Goal: Task Accomplishment & Management: Manage account settings

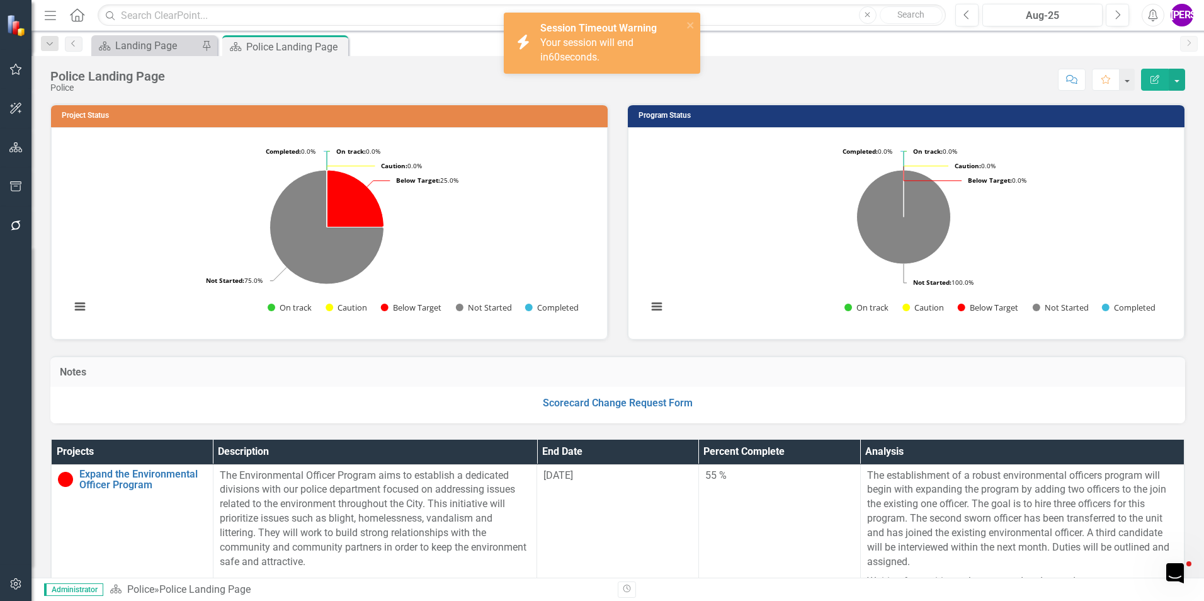
scroll to position [128, 0]
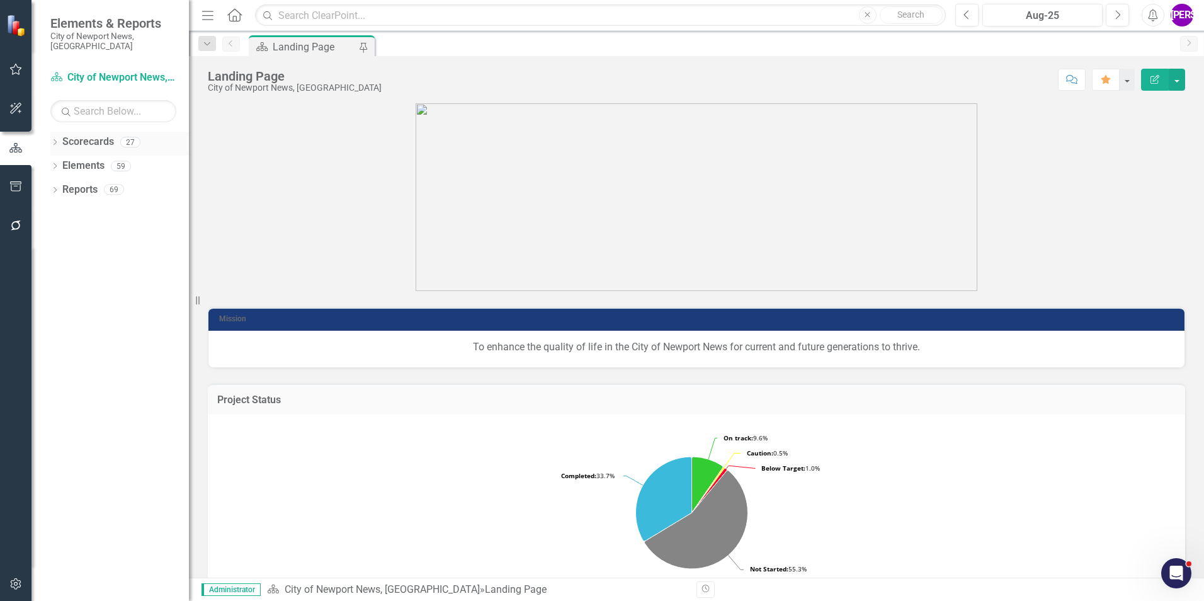
click at [55, 140] on icon "Dropdown" at bounding box center [54, 143] width 9 height 7
click at [62, 162] on icon "Dropdown" at bounding box center [61, 166] width 9 height 8
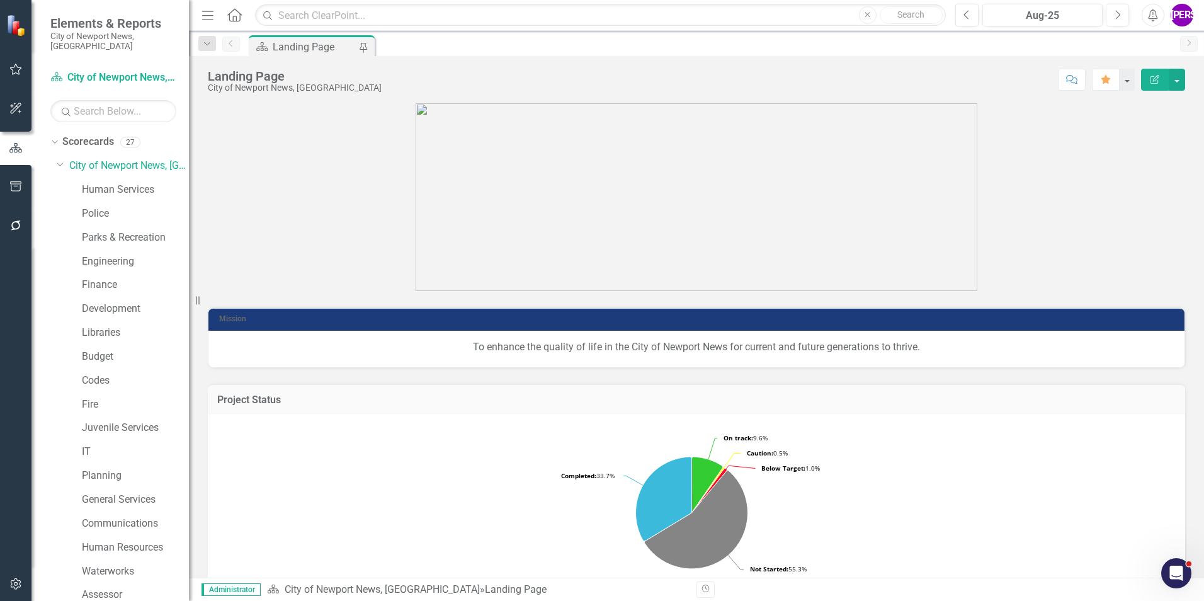
scroll to position [126, 0]
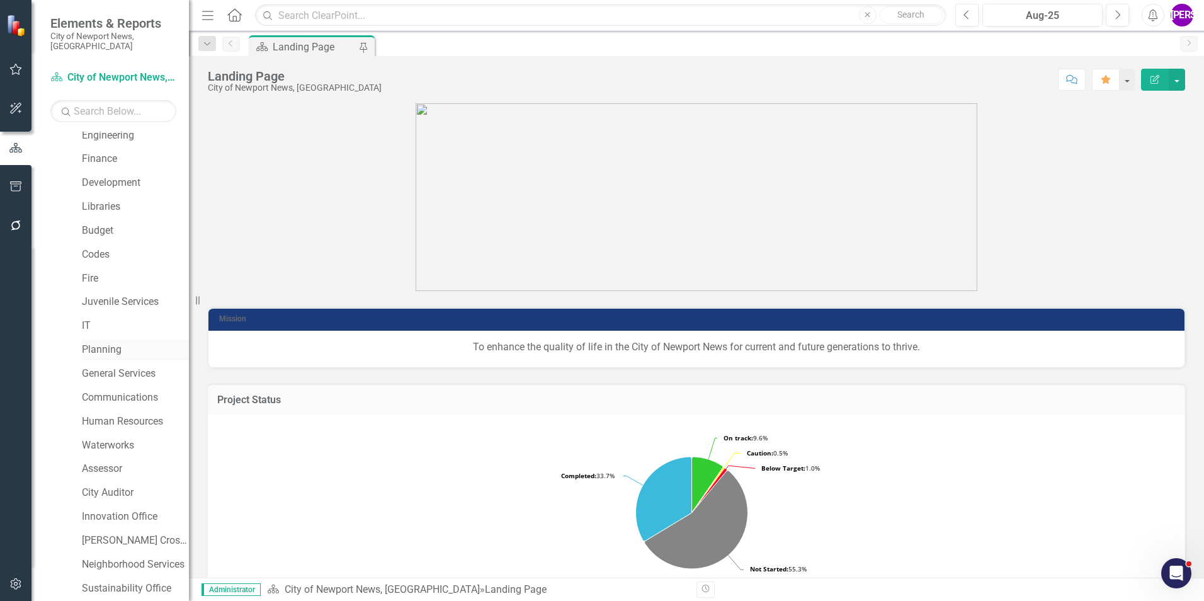
click at [118, 343] on link "Planning" at bounding box center [135, 350] width 107 height 14
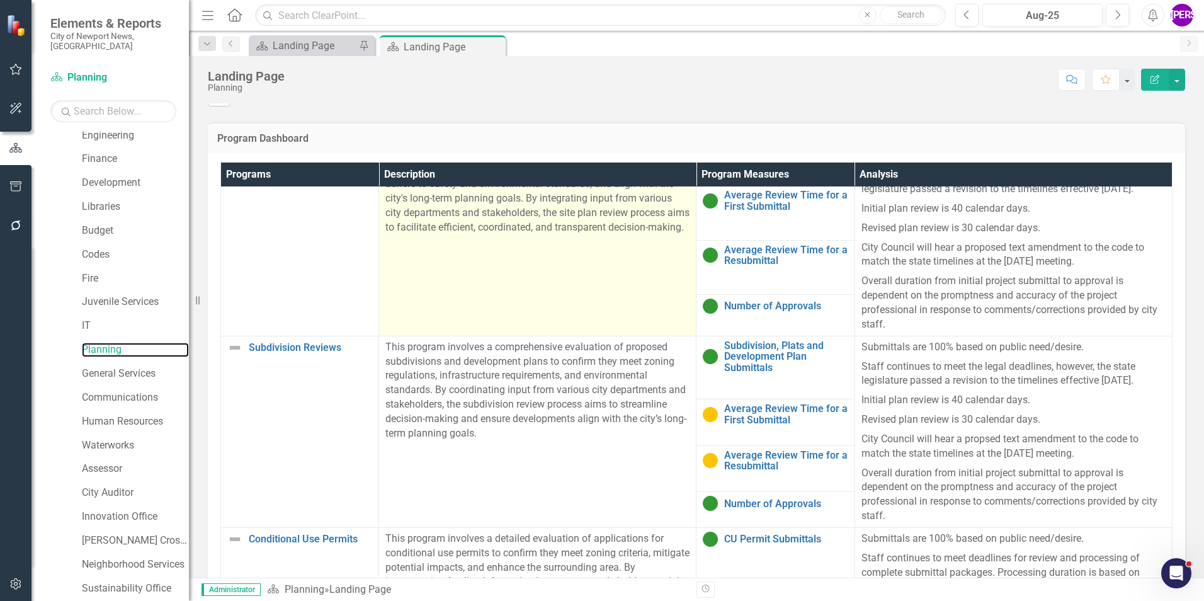
scroll to position [63, 0]
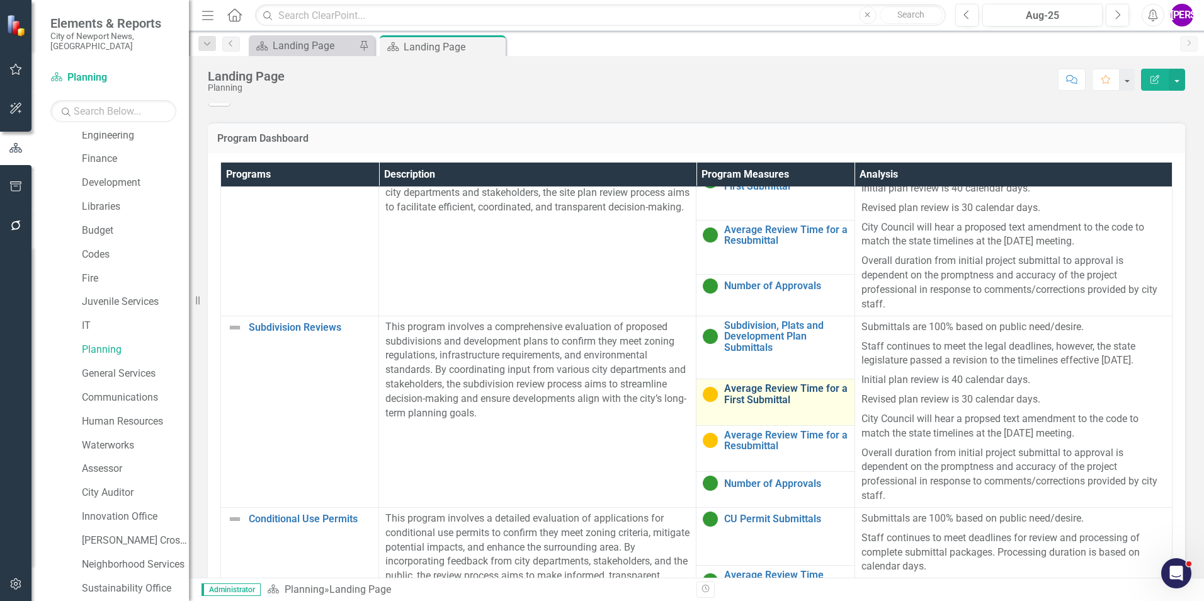
click at [750, 392] on link "Average Review Time for a First Submittal" at bounding box center [785, 394] width 123 height 22
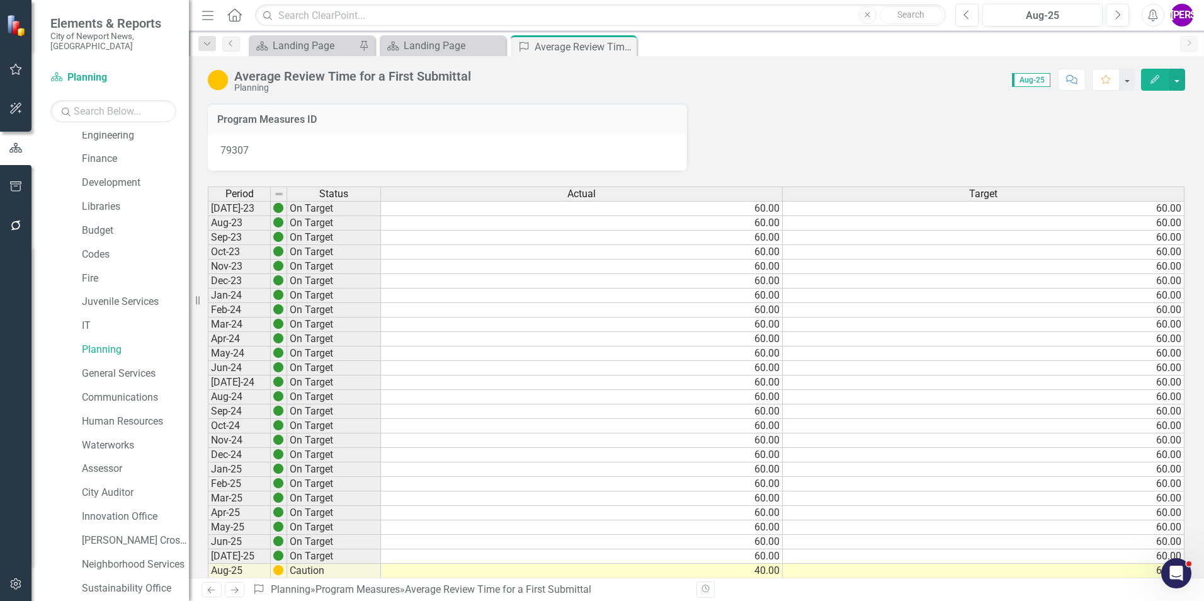
scroll to position [315, 0]
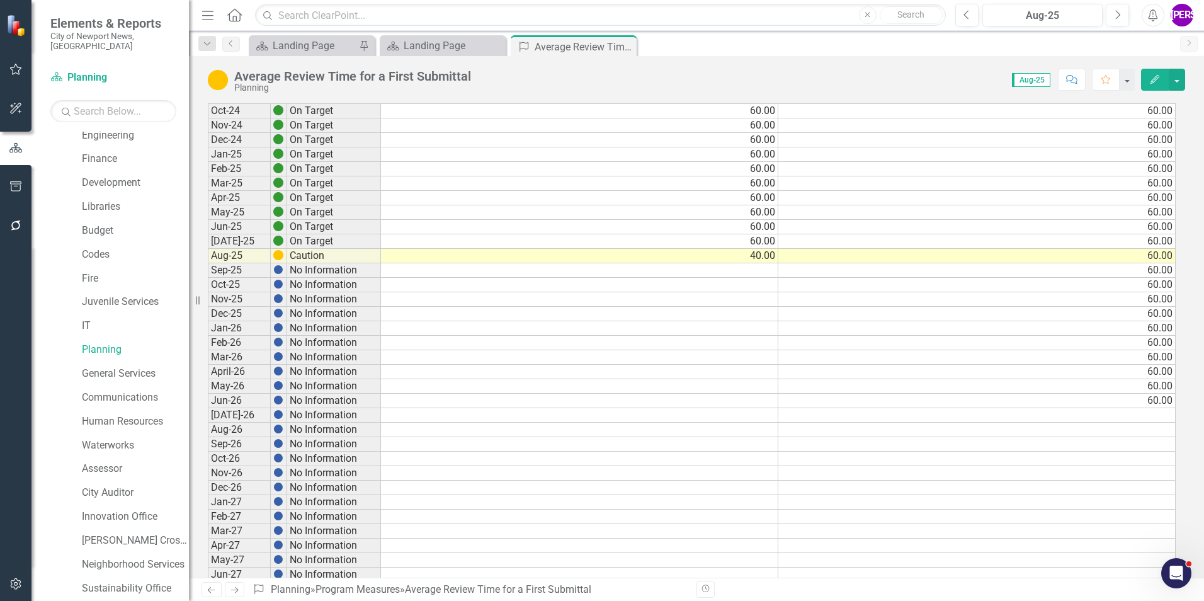
click at [1150, 77] on icon "Edit" at bounding box center [1154, 79] width 11 height 9
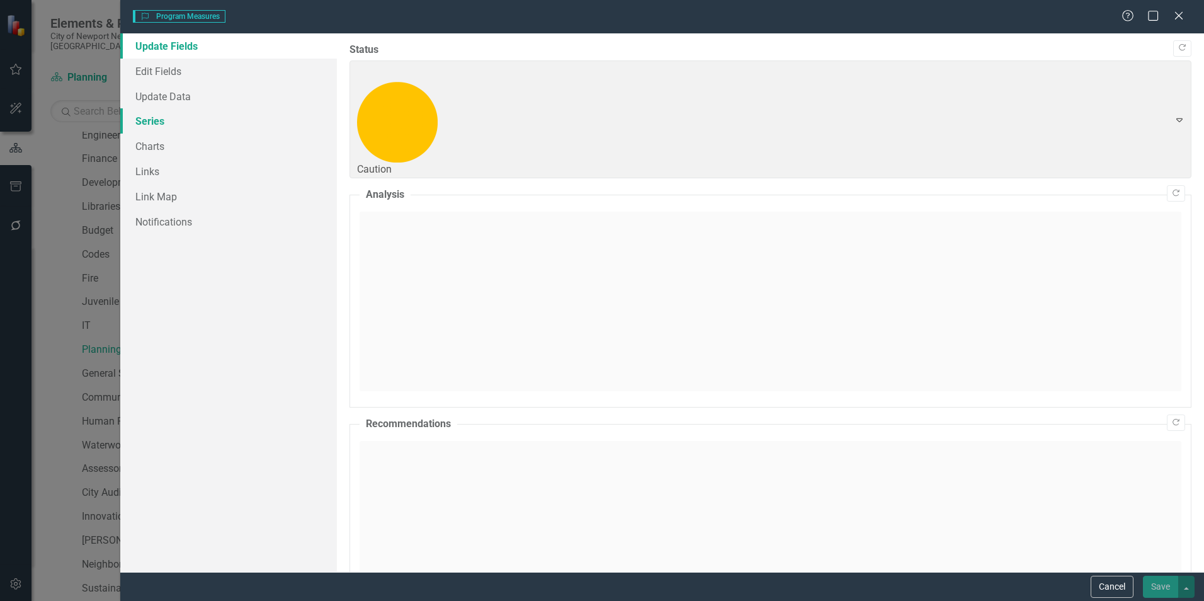
click at [158, 116] on link "Series" at bounding box center [228, 120] width 217 height 25
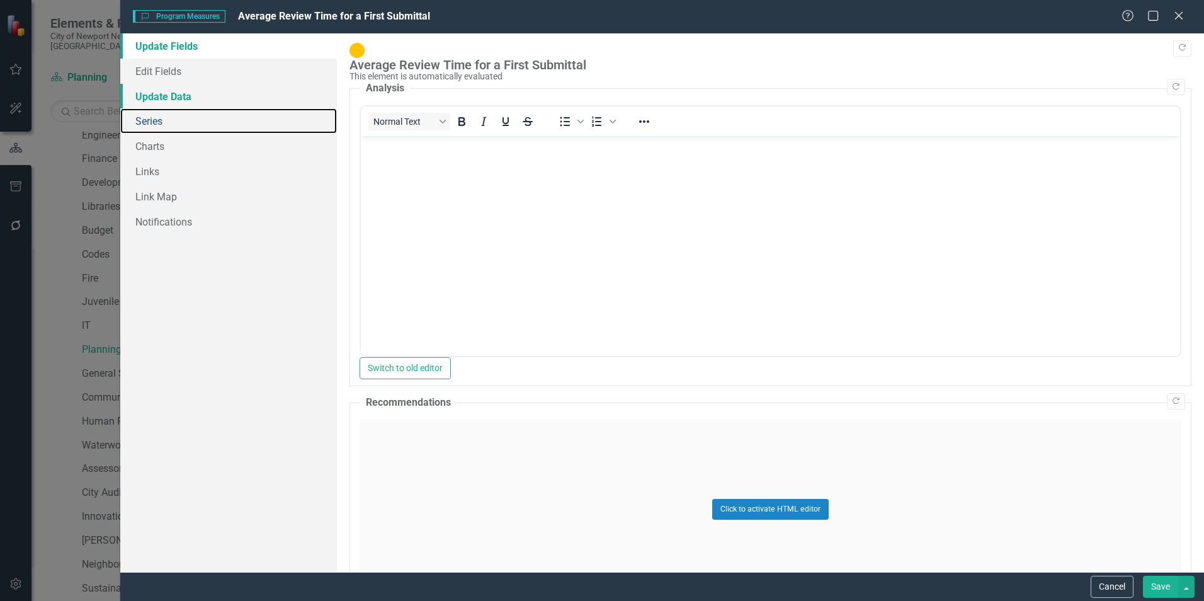
scroll to position [0, 0]
click at [179, 122] on link "Series" at bounding box center [228, 120] width 217 height 25
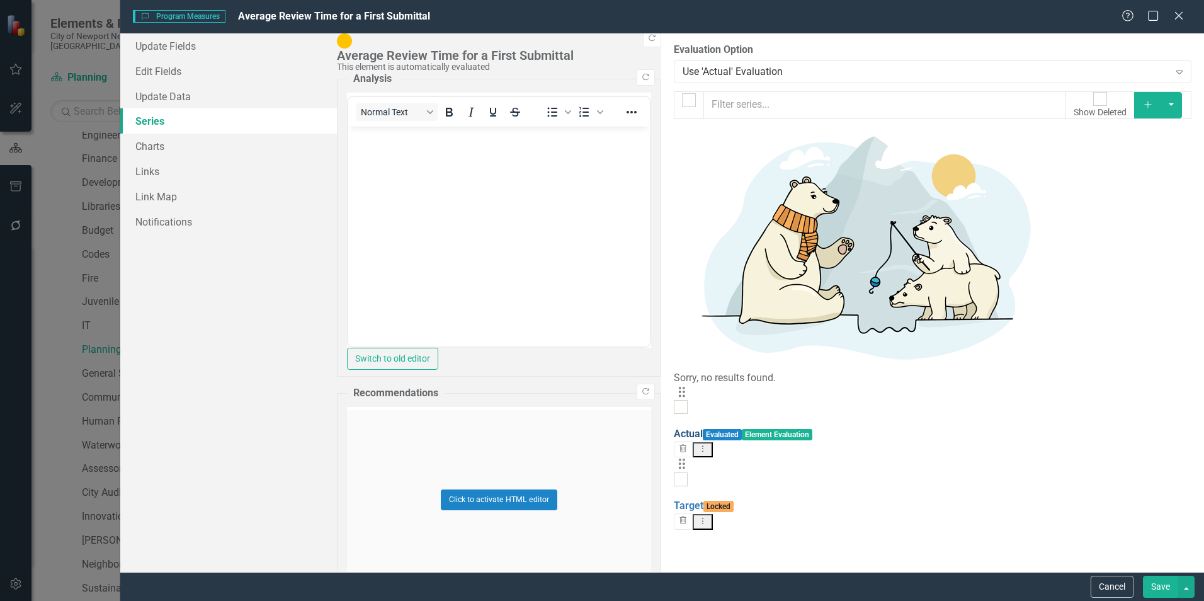
click at [674, 428] on link "Actual" at bounding box center [688, 434] width 29 height 12
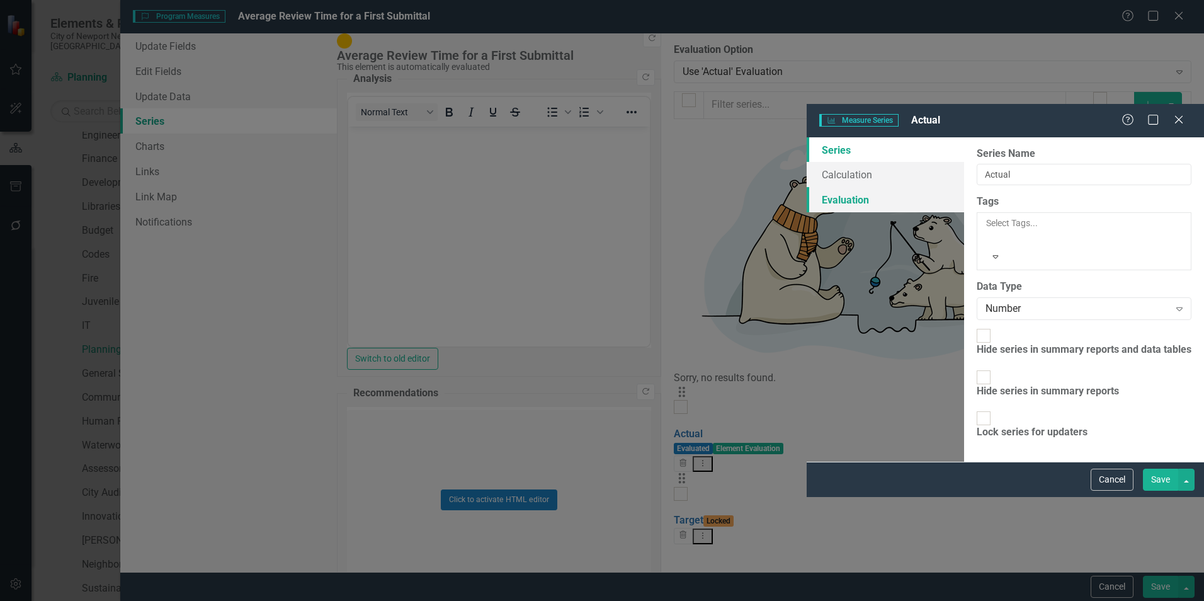
click at [807, 187] on link "Evaluation" at bounding box center [885, 199] width 157 height 25
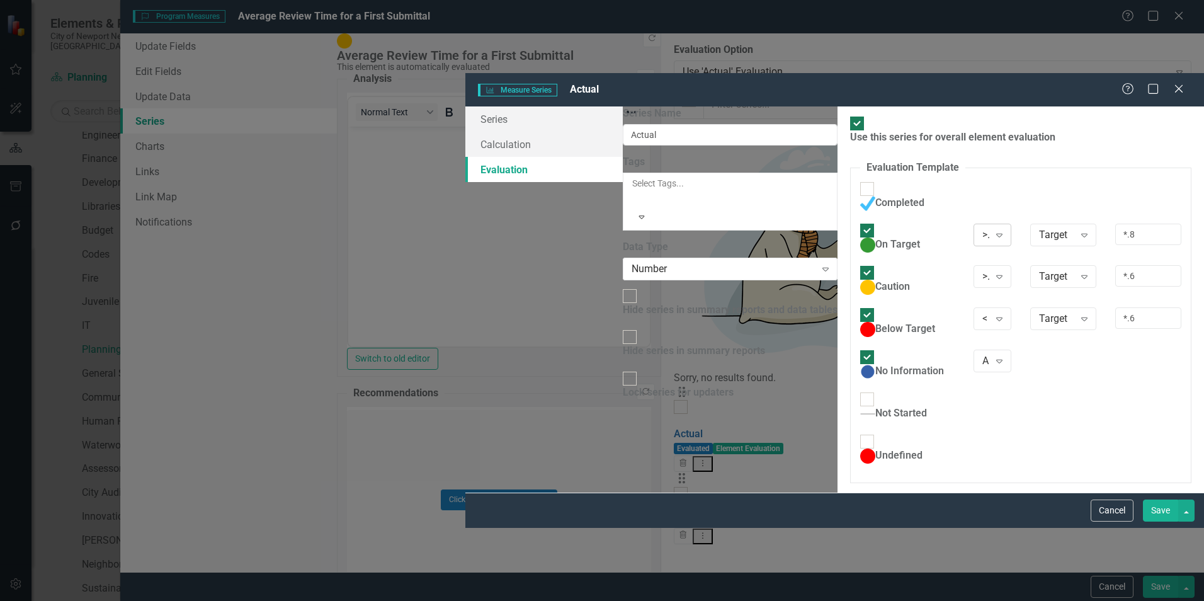
click at [982, 227] on div ">=" at bounding box center [985, 234] width 7 height 14
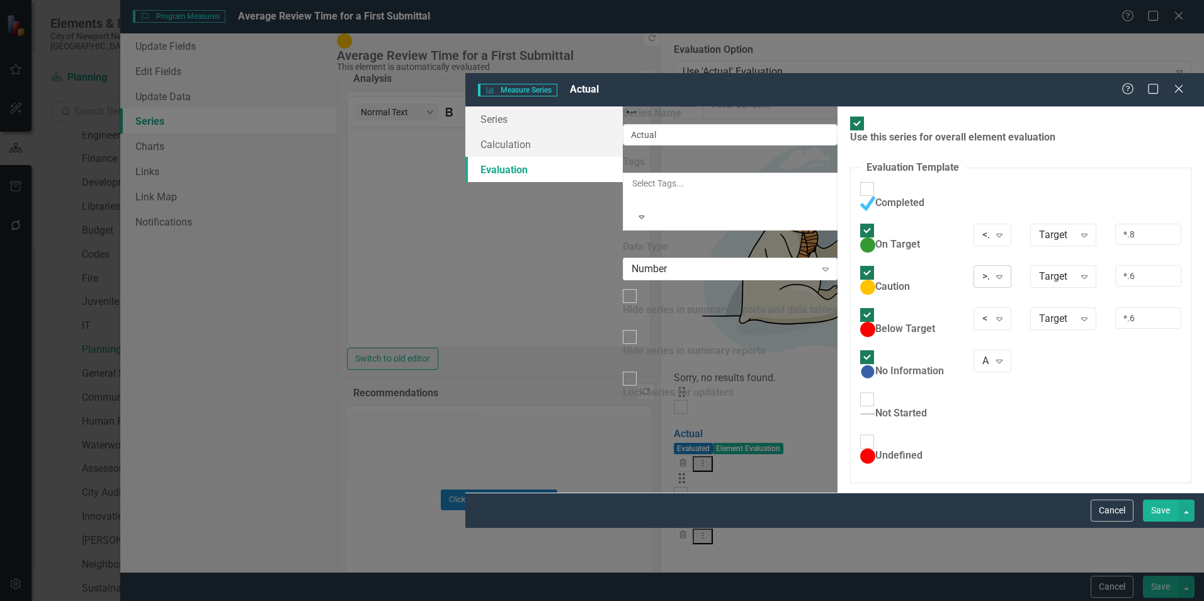
click at [993, 271] on icon "Expand" at bounding box center [999, 276] width 13 height 10
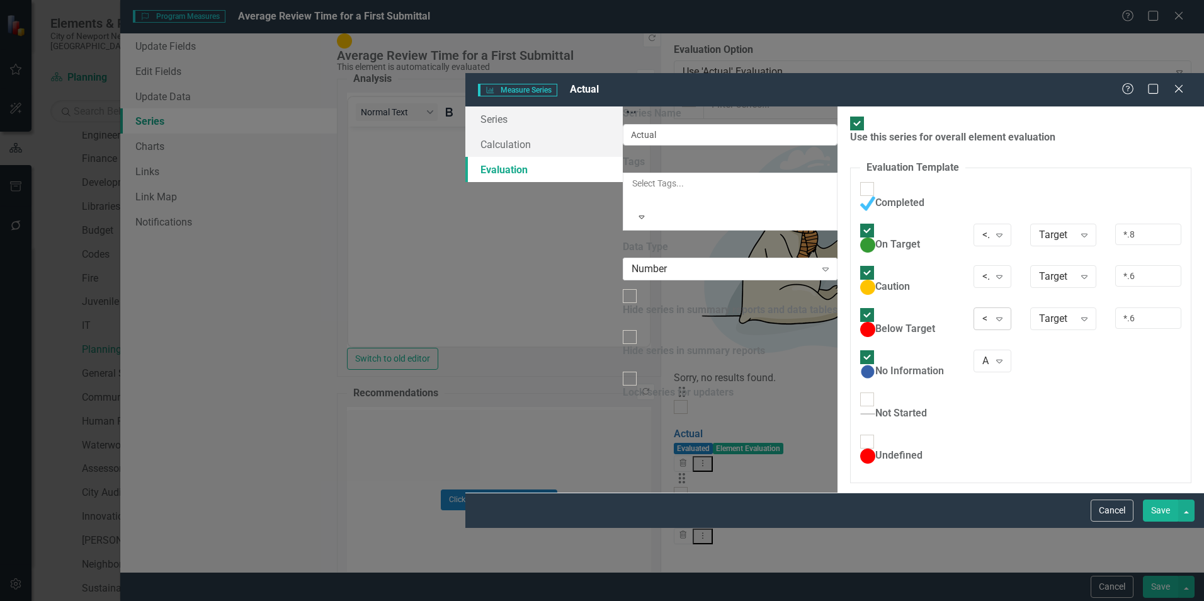
click at [982, 312] on div "<" at bounding box center [985, 319] width 7 height 14
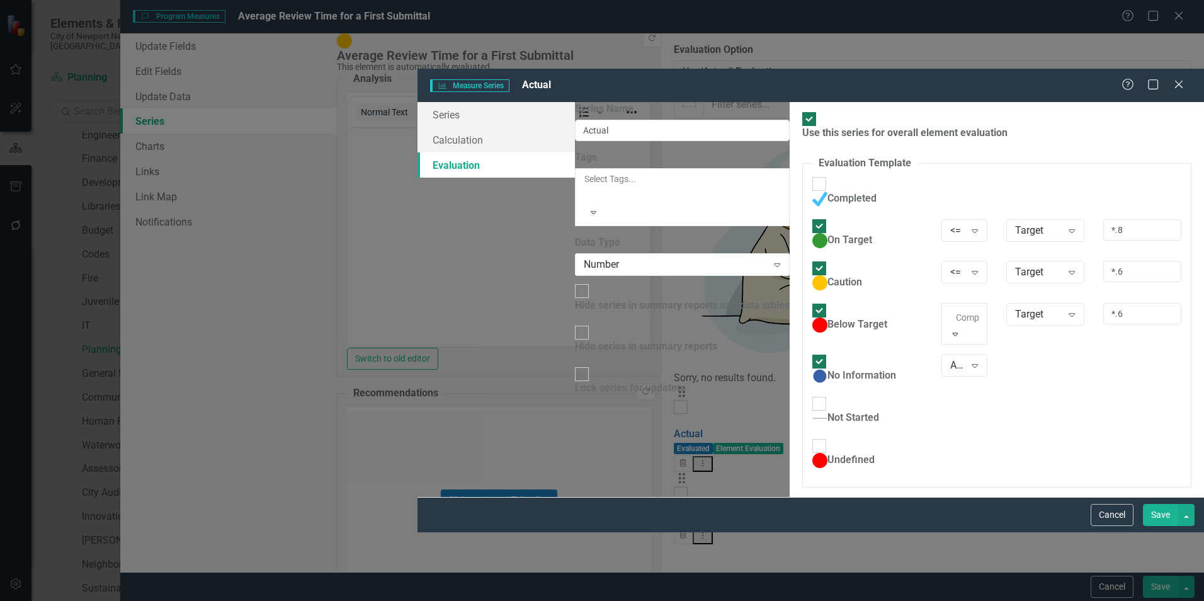
click at [785, 600] on div ">" at bounding box center [602, 608] width 1204 height 14
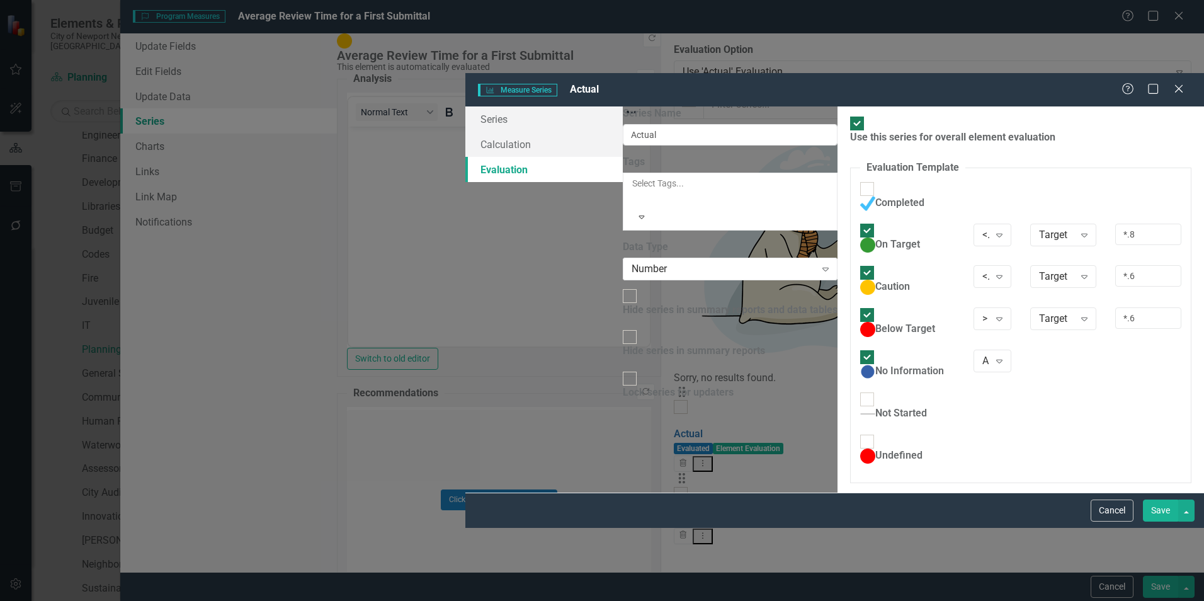
click at [980, 390] on div "Use this series for overall element evaluation Evaluation Template You can defi…" at bounding box center [1020, 298] width 366 height 385
click at [1145, 521] on button "Save" at bounding box center [1160, 510] width 35 height 22
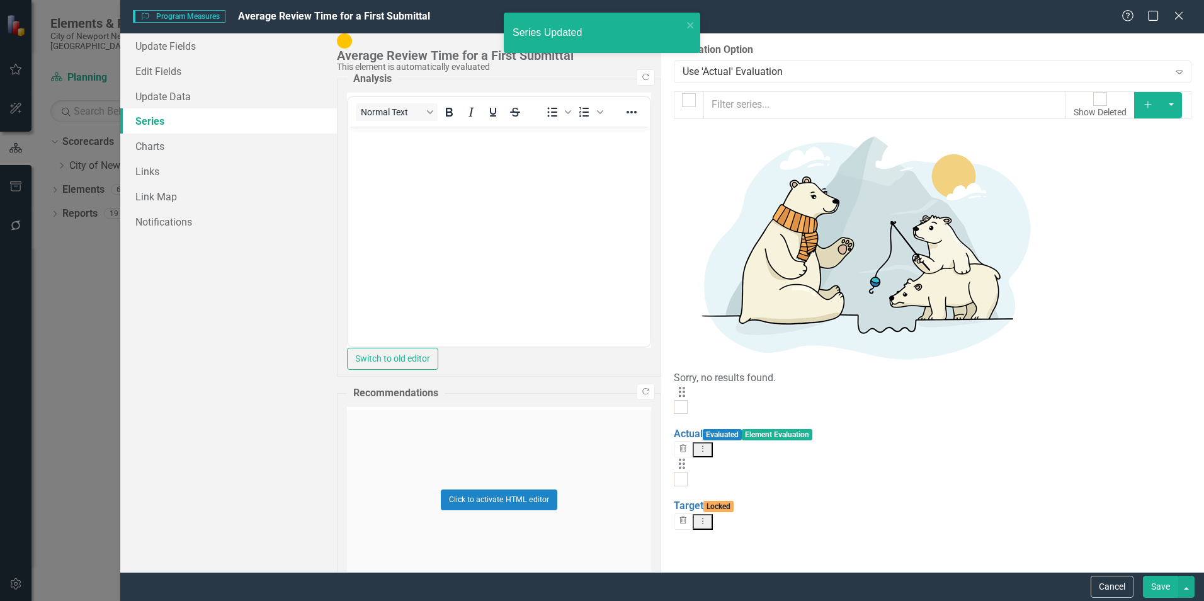
click at [1149, 586] on button "Save" at bounding box center [1160, 586] width 35 height 22
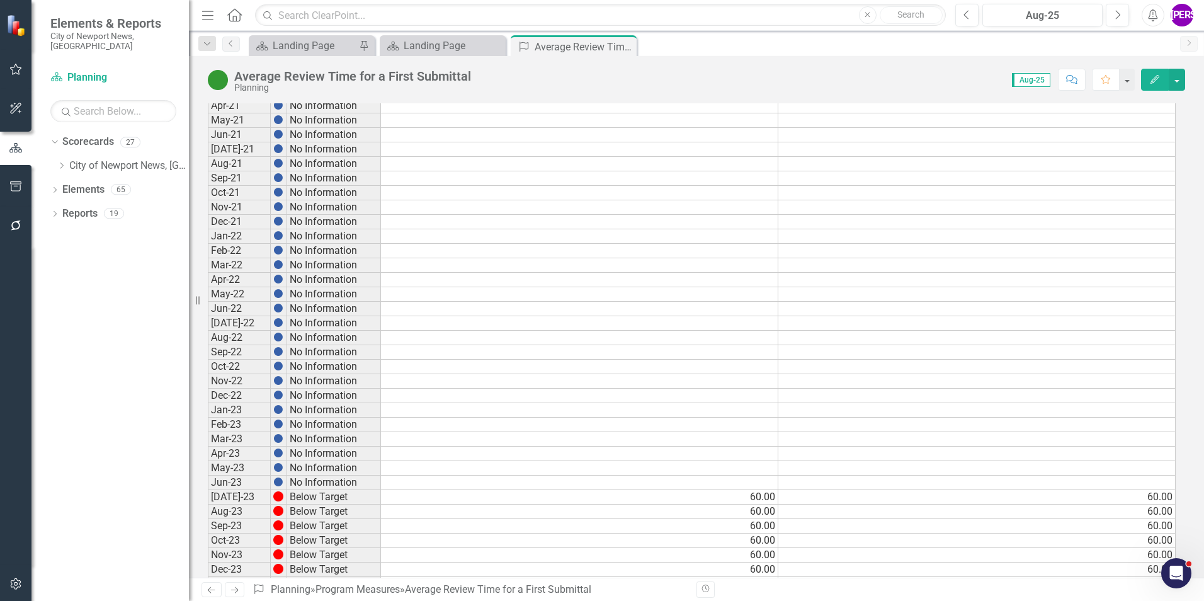
scroll to position [756, 0]
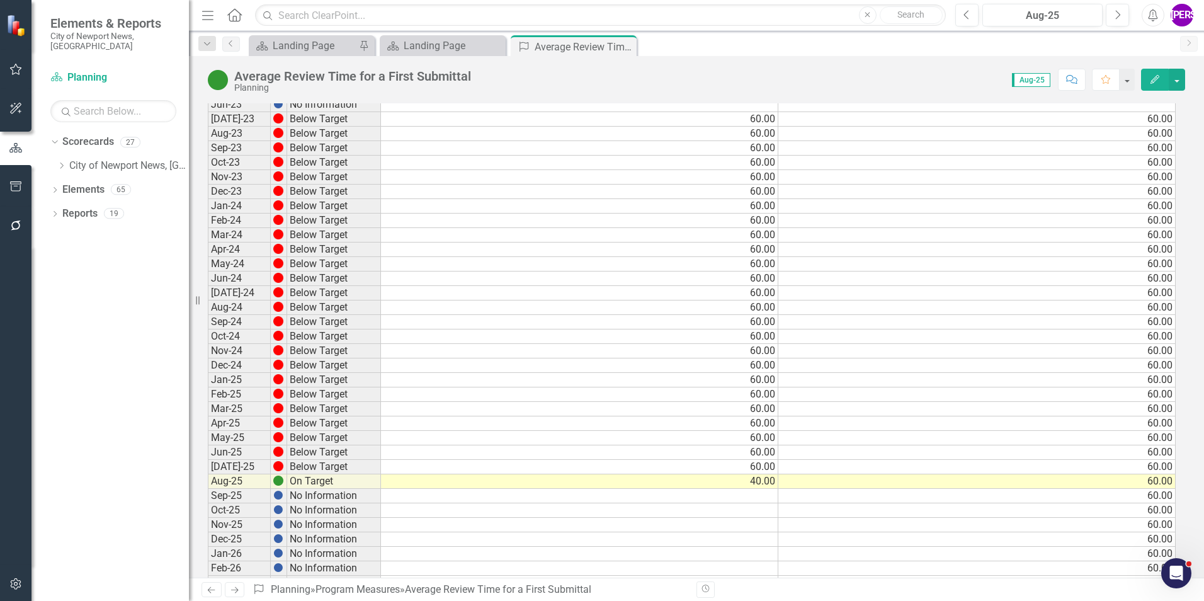
click at [1162, 79] on button "Edit" at bounding box center [1155, 80] width 28 height 22
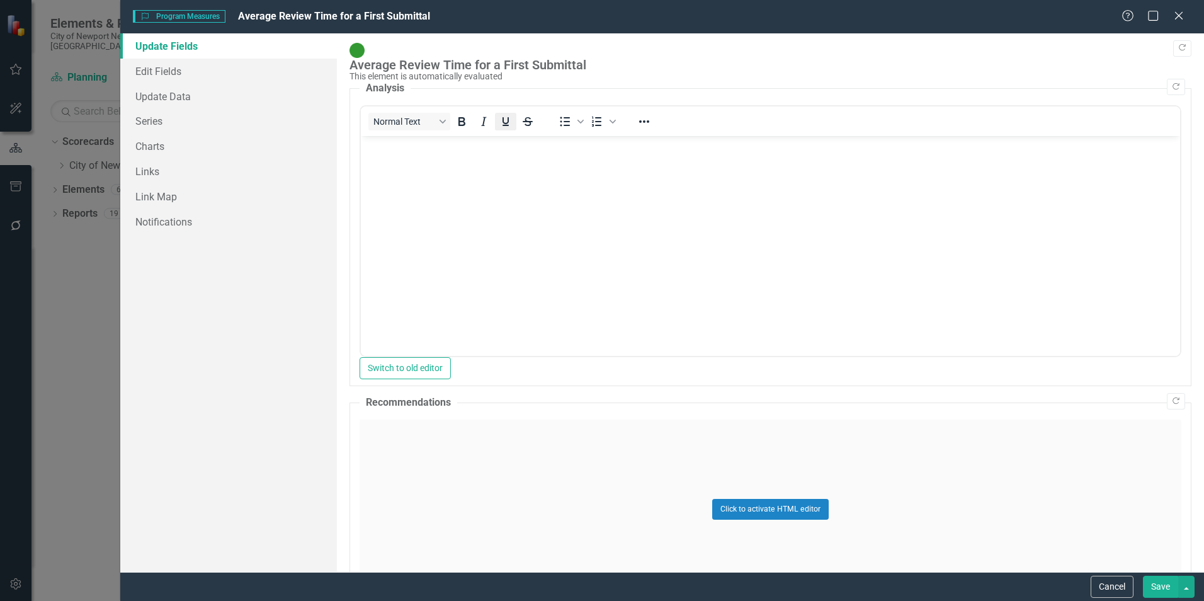
scroll to position [0, 0]
click at [195, 76] on link "Edit Fields" at bounding box center [228, 71] width 217 height 25
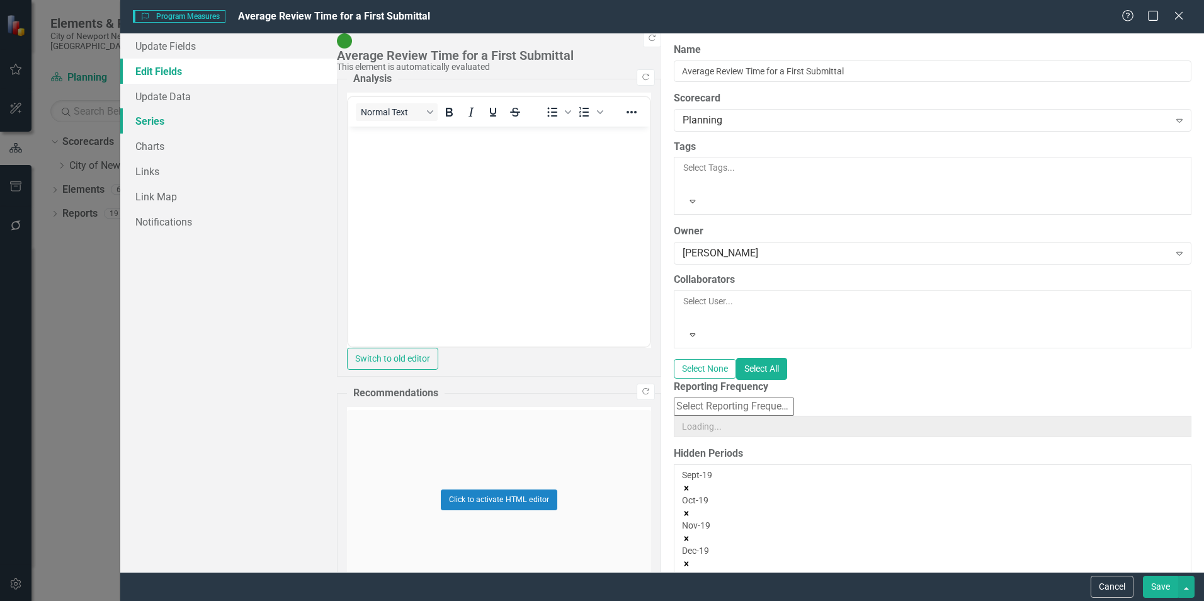
click at [179, 131] on link "Series" at bounding box center [228, 120] width 217 height 25
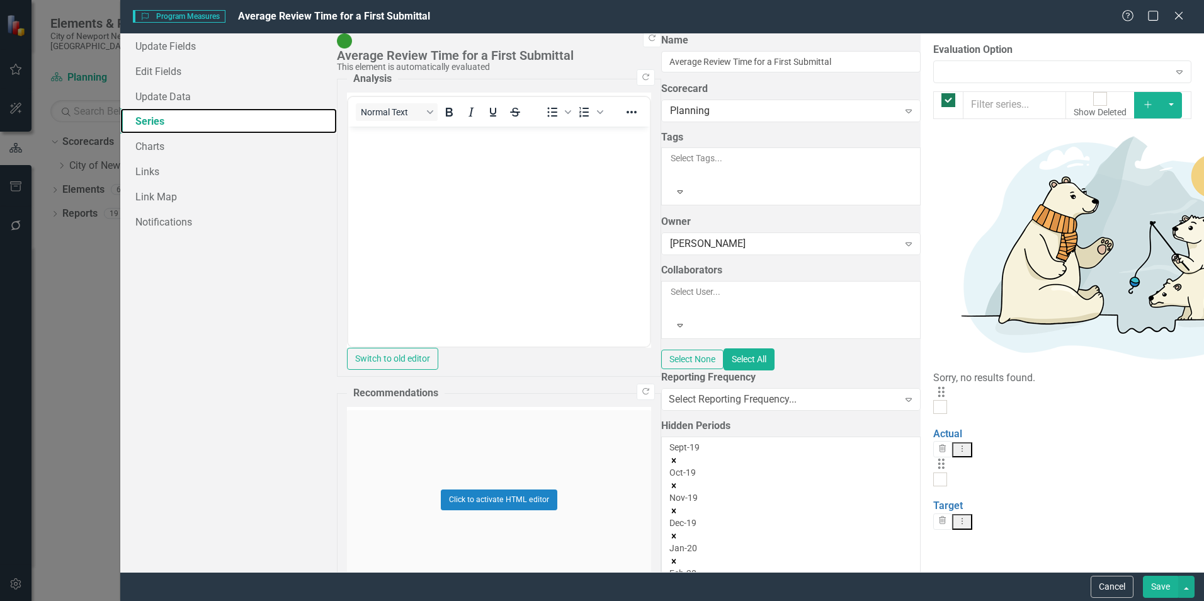
checkbox input "false"
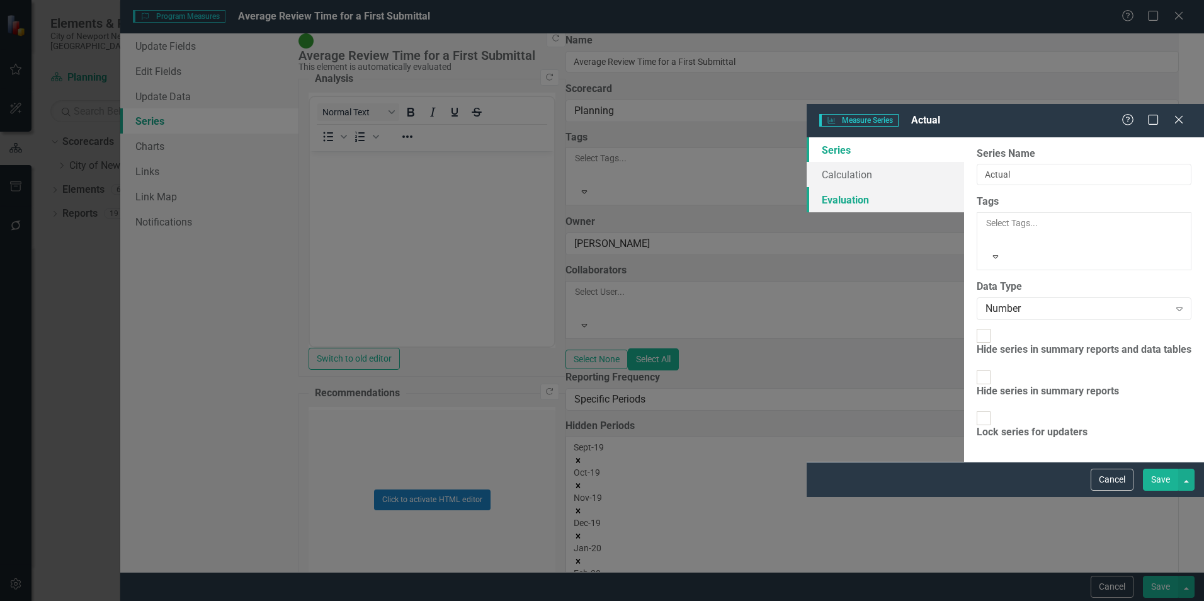
click at [807, 187] on link "Evaluation" at bounding box center [885, 199] width 157 height 25
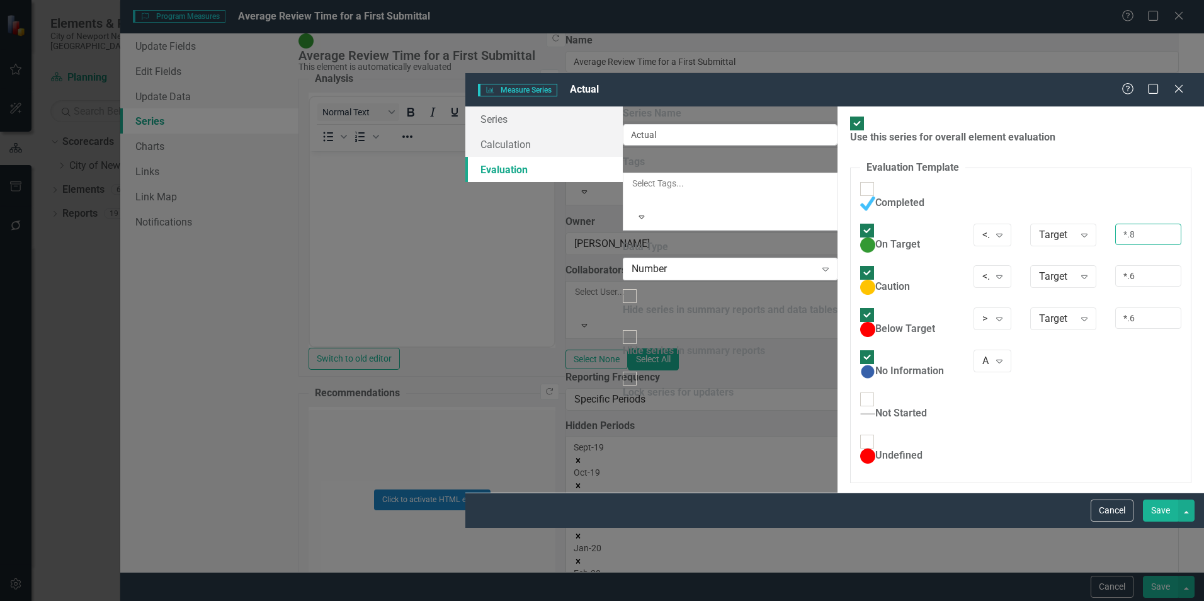
click at [1115, 224] on input "*.8" at bounding box center [1148, 234] width 66 height 21
type input "*1.2"
click at [1115, 265] on input "*.6" at bounding box center [1148, 275] width 66 height 21
type input "*1.4"
click at [1115, 307] on input "*.6" at bounding box center [1148, 317] width 66 height 21
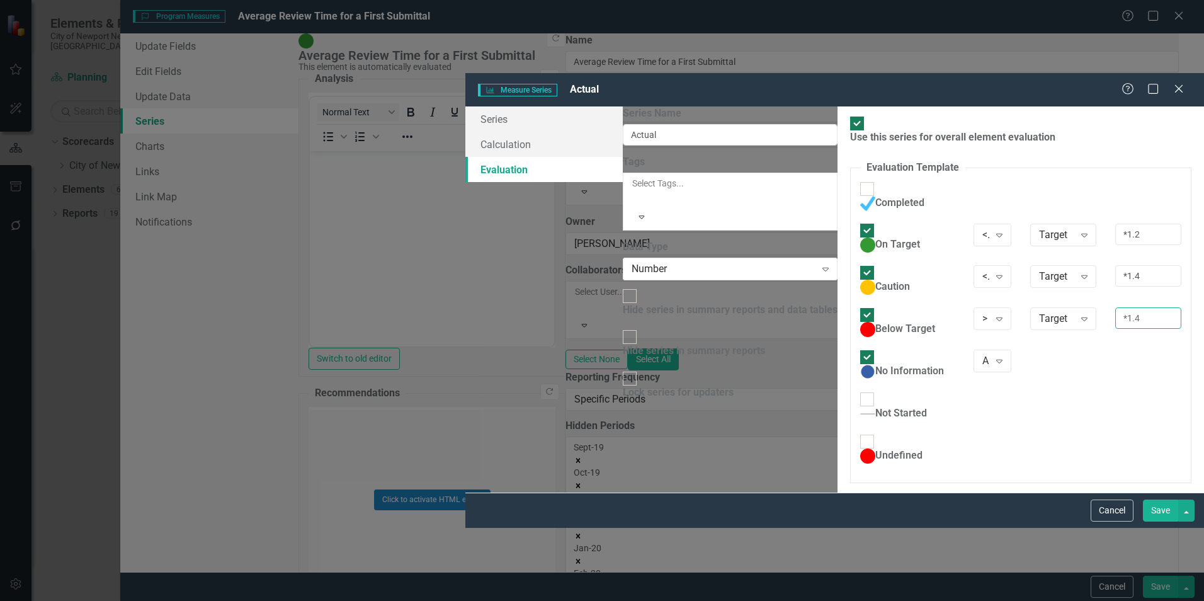
type input "*1.4"
click at [934, 429] on div "Use this series for overall element evaluation Evaluation Template You can defi…" at bounding box center [1020, 298] width 366 height 385
click at [1156, 521] on button "Save" at bounding box center [1160, 510] width 35 height 22
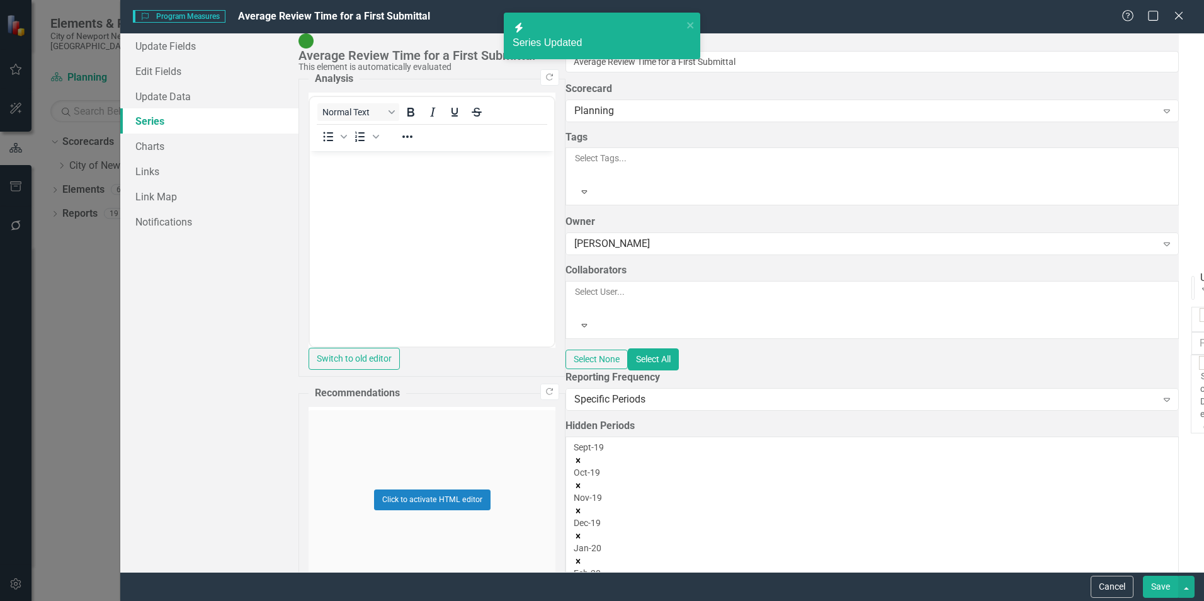
click at [1162, 588] on button "Save" at bounding box center [1160, 586] width 35 height 22
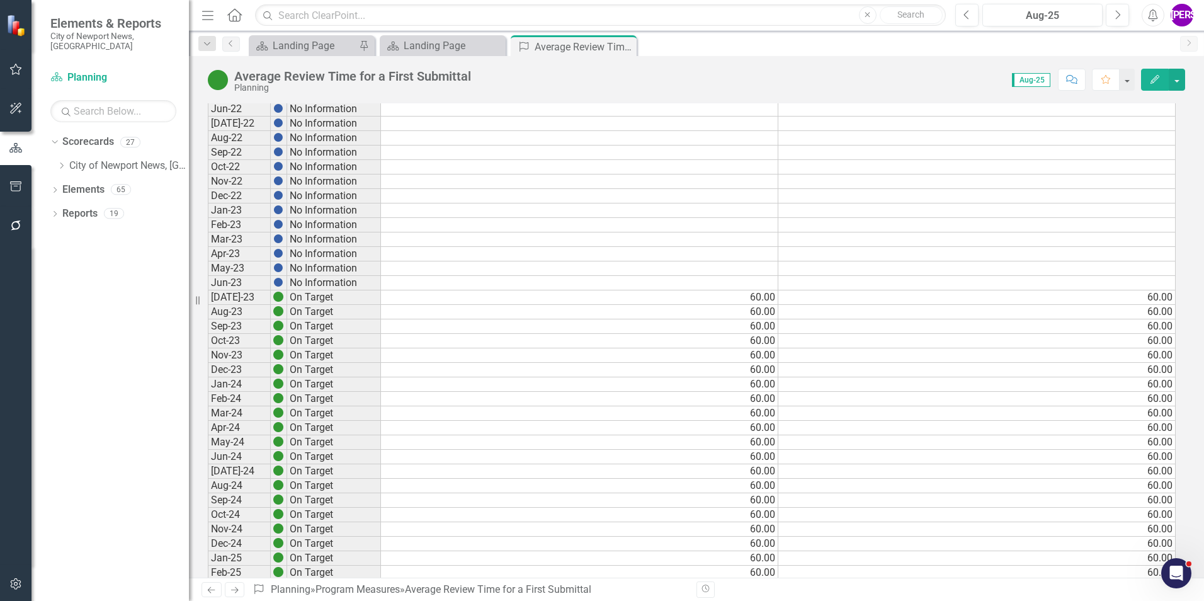
scroll to position [378, 0]
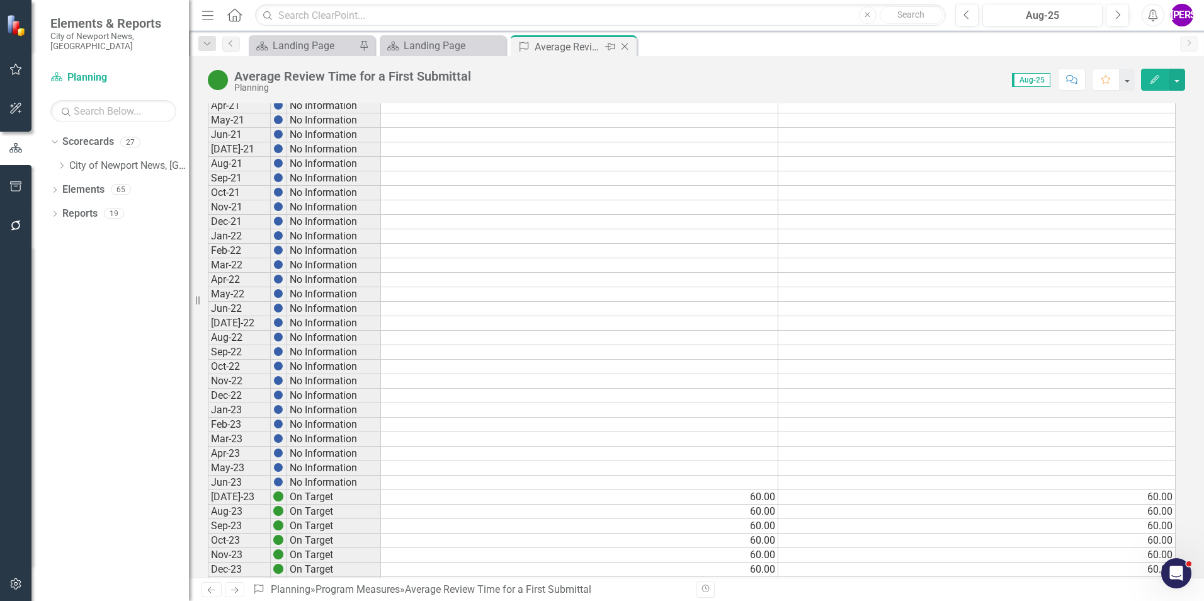
click at [628, 48] on icon "Close" at bounding box center [624, 47] width 13 height 10
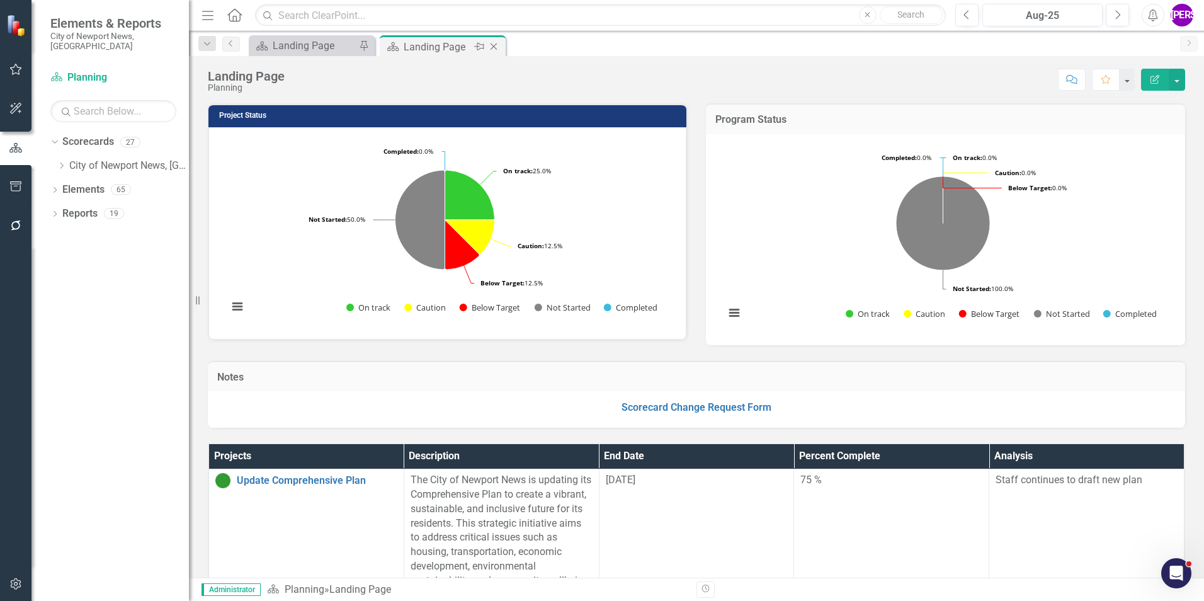
click at [495, 48] on icon at bounding box center [493, 46] width 7 height 7
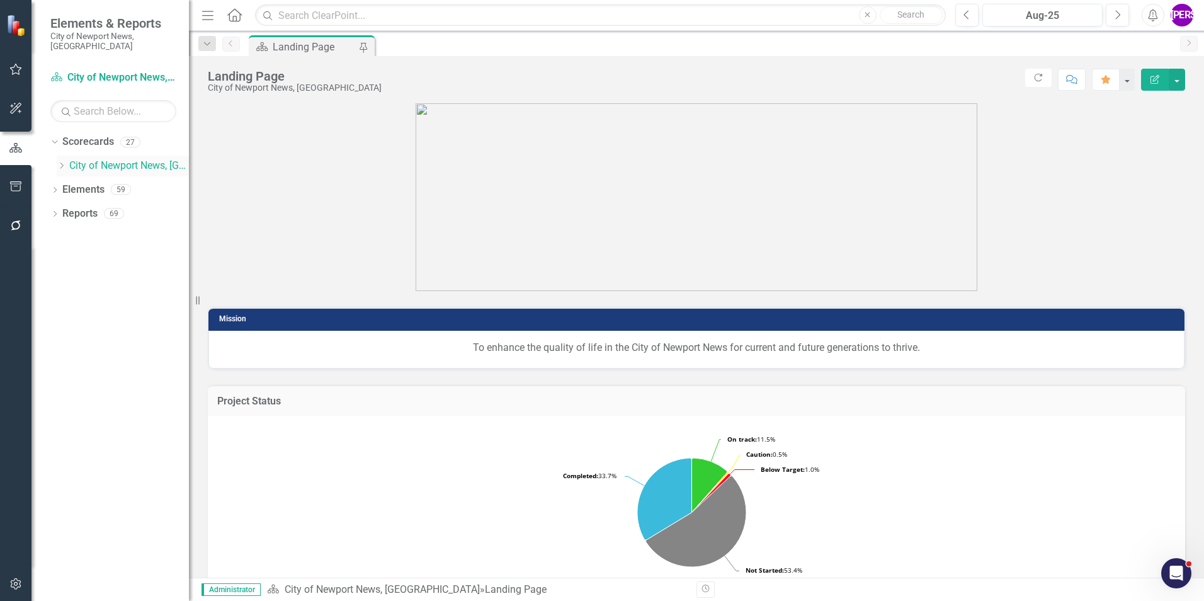
click at [60, 162] on icon "Dropdown" at bounding box center [61, 166] width 9 height 8
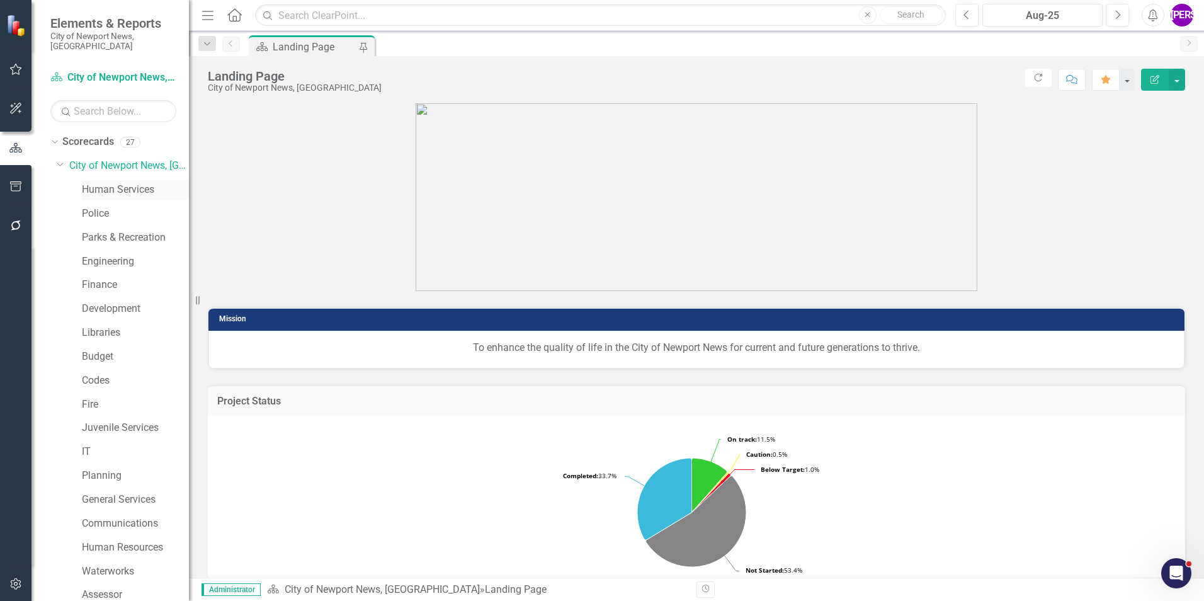
click at [116, 184] on link "Human Services" at bounding box center [135, 190] width 107 height 14
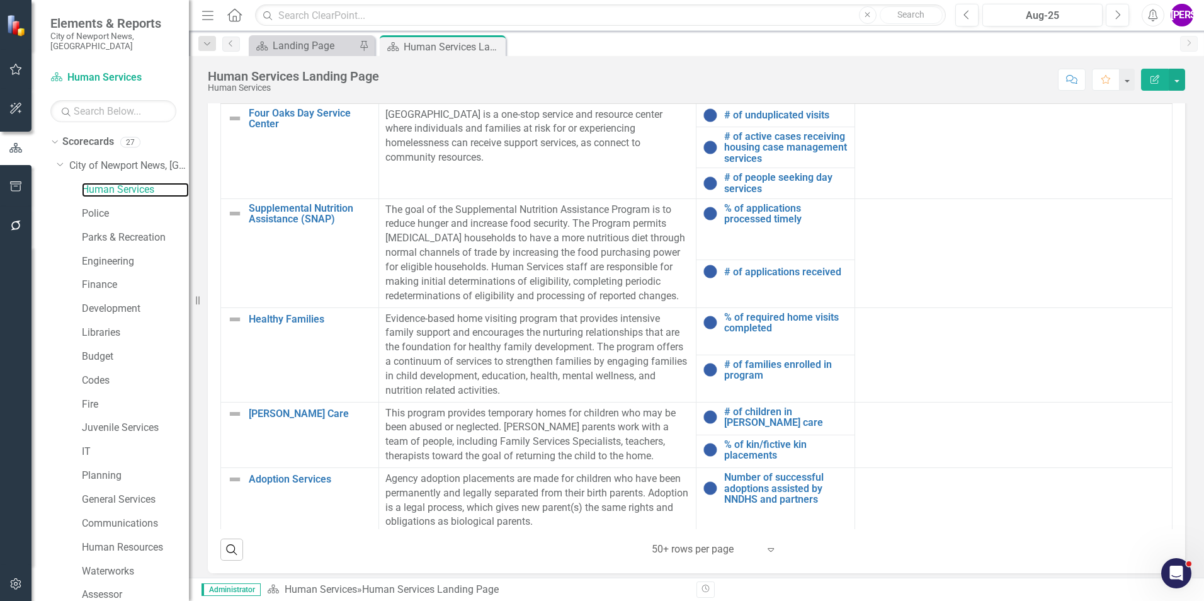
scroll to position [465, 0]
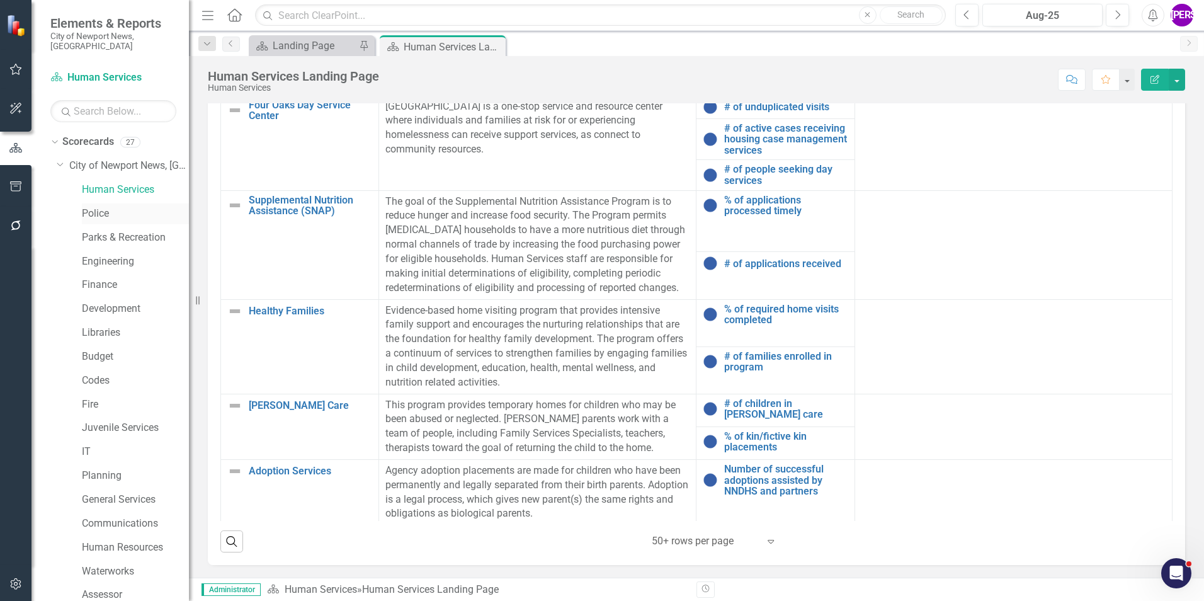
click at [117, 207] on link "Police" at bounding box center [135, 214] width 107 height 14
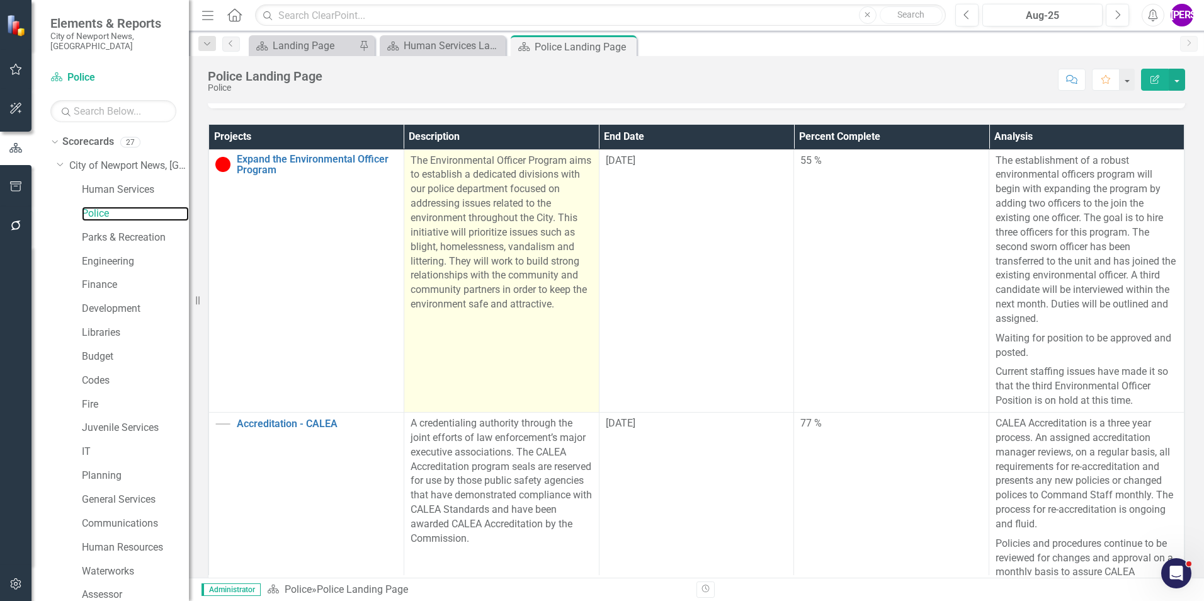
scroll to position [255, 0]
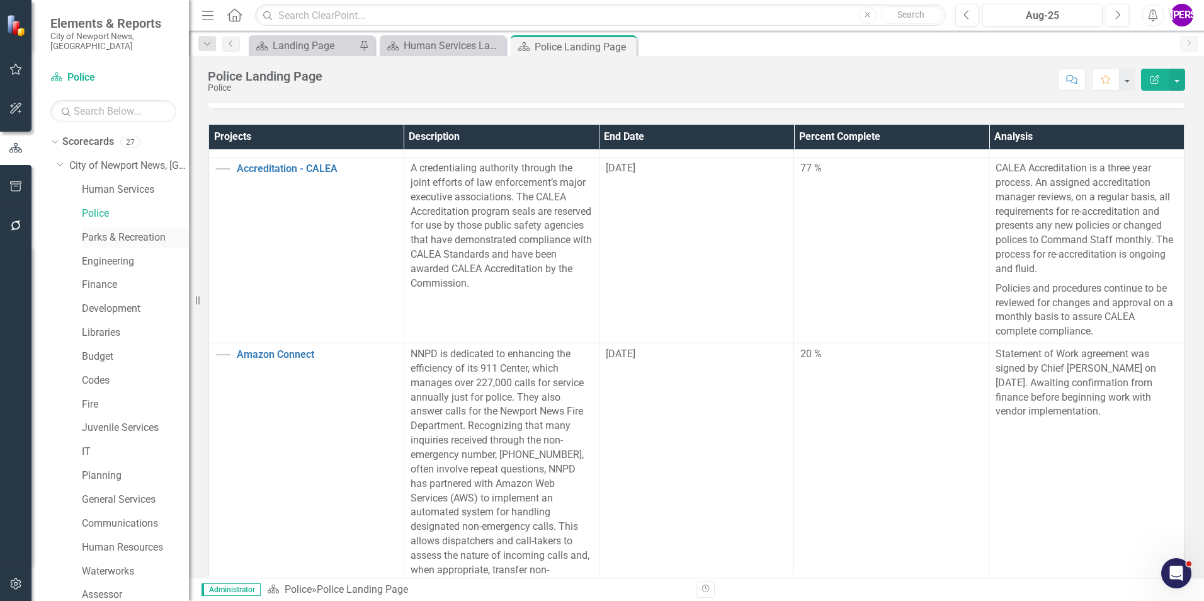
click at [106, 230] on link "Parks & Recreation" at bounding box center [135, 237] width 107 height 14
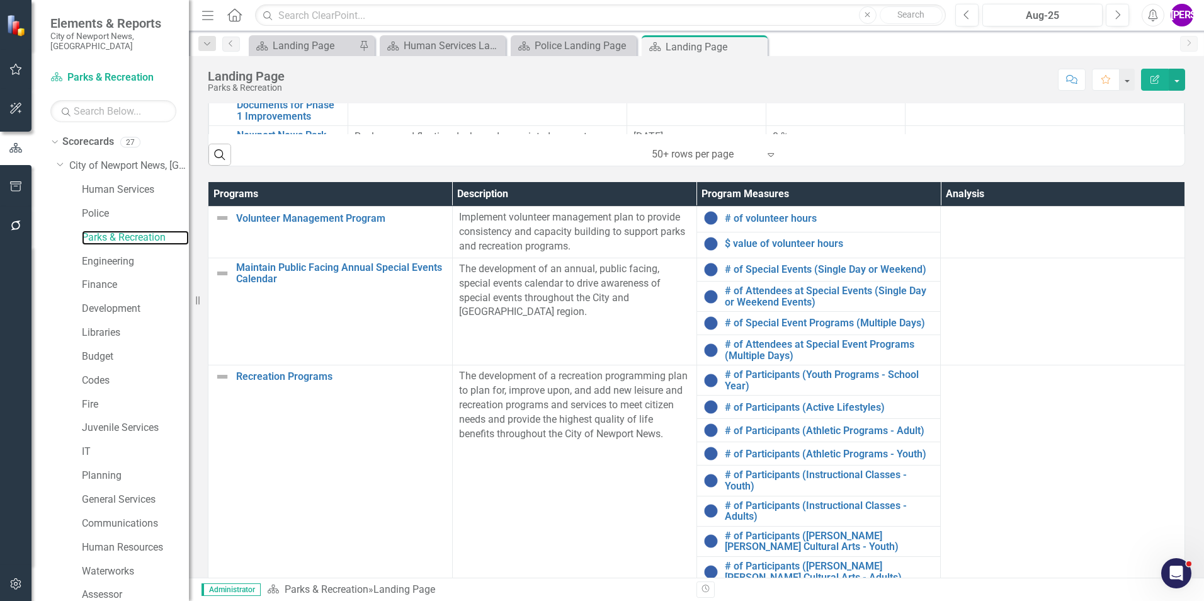
scroll to position [854, 0]
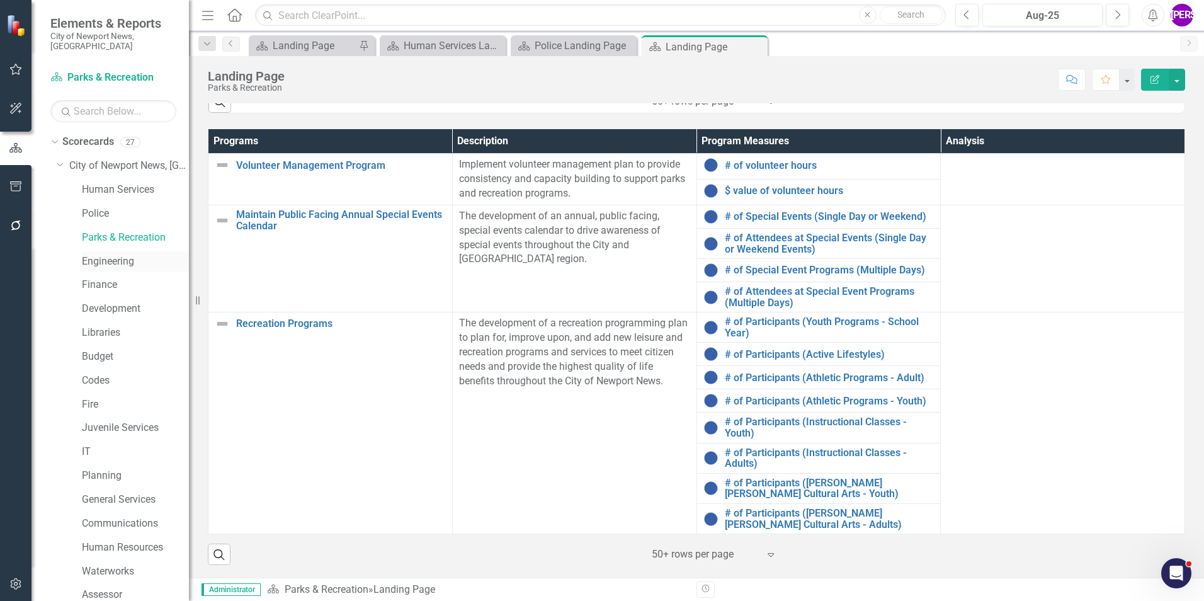
click at [105, 256] on link "Engineering" at bounding box center [135, 261] width 107 height 14
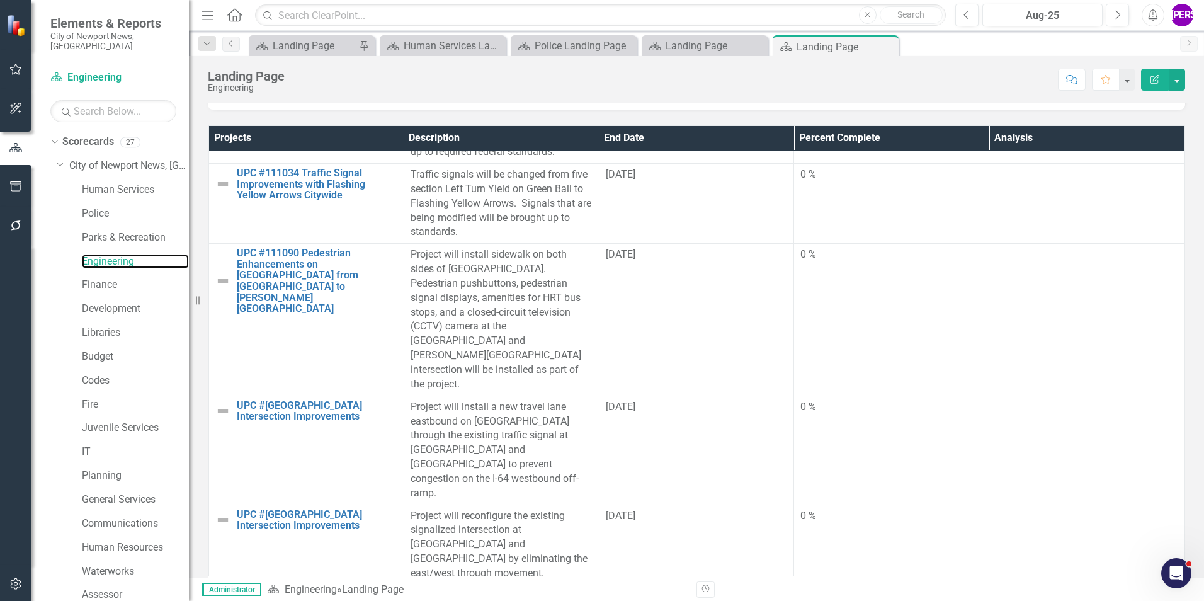
scroll to position [377, 0]
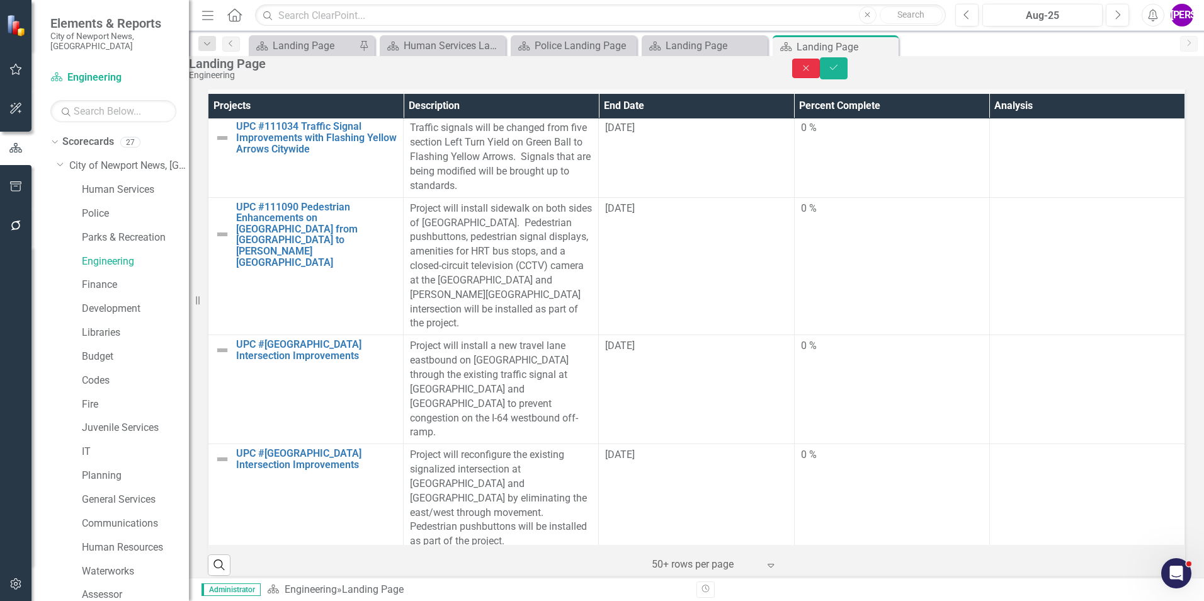
click at [820, 78] on button "Close" at bounding box center [806, 69] width 28 height 20
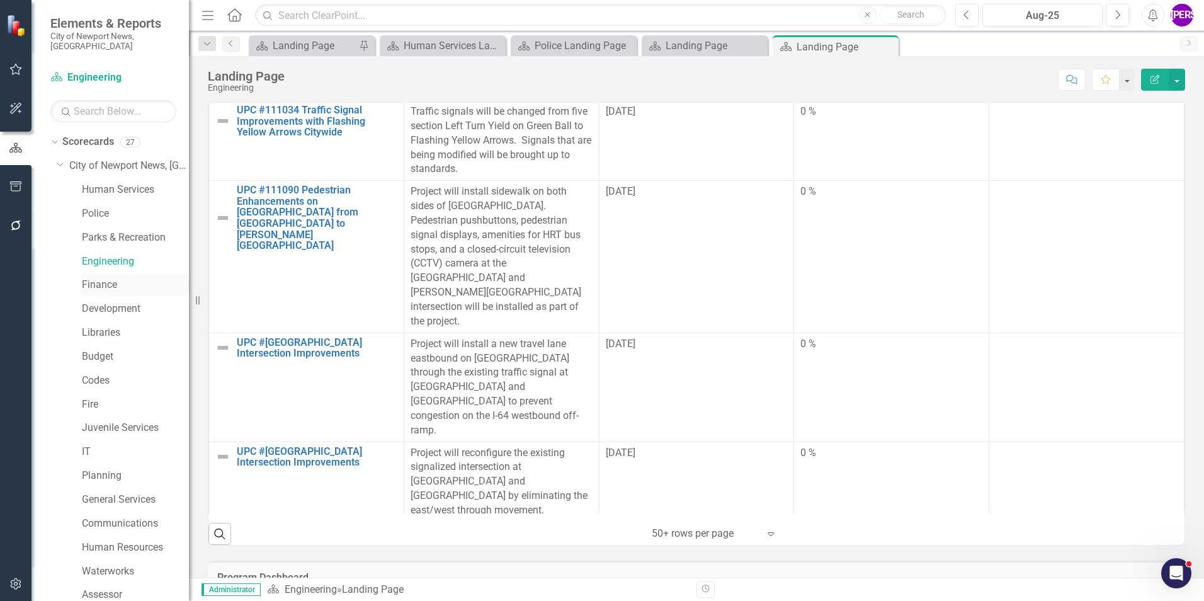
click at [114, 278] on link "Finance" at bounding box center [135, 285] width 107 height 14
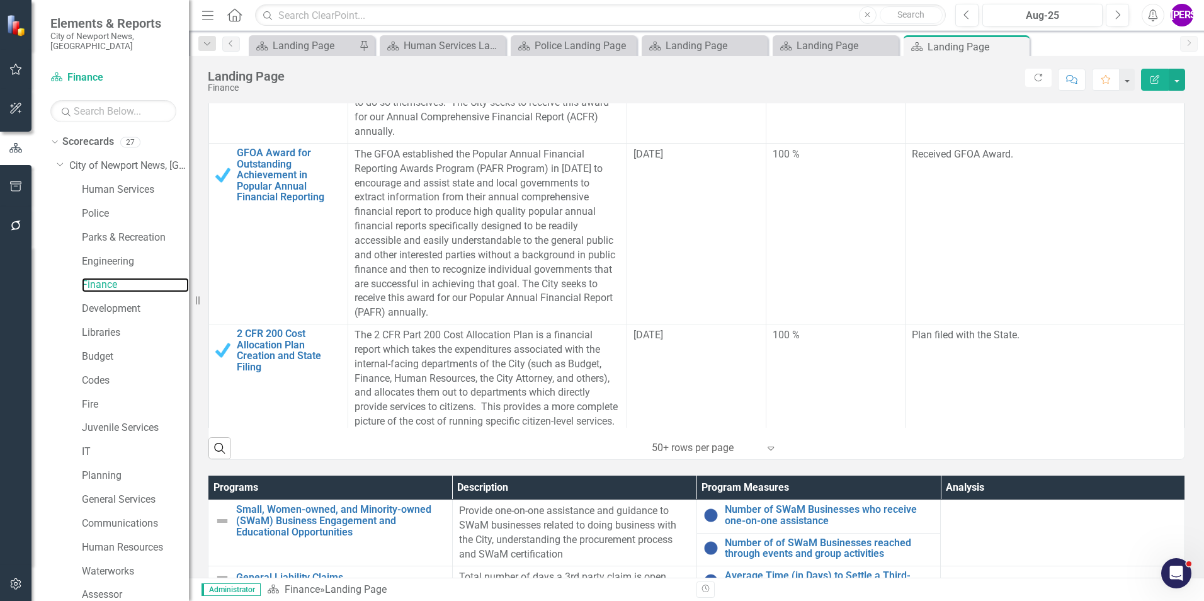
scroll to position [397, 0]
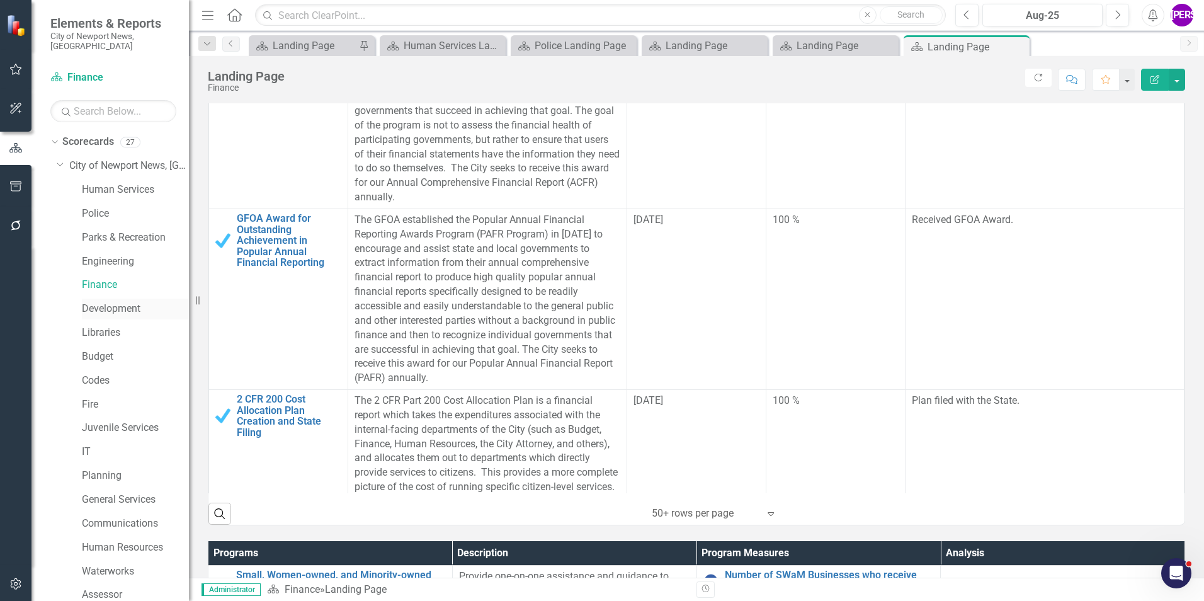
click at [104, 302] on link "Development" at bounding box center [135, 309] width 107 height 14
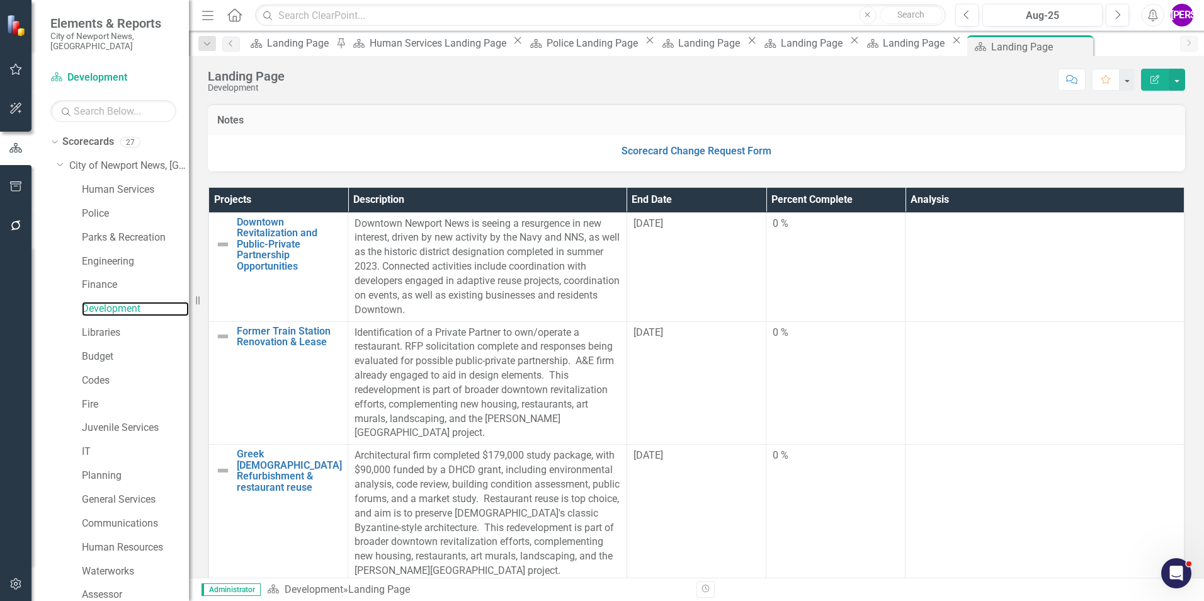
scroll to position [441, 0]
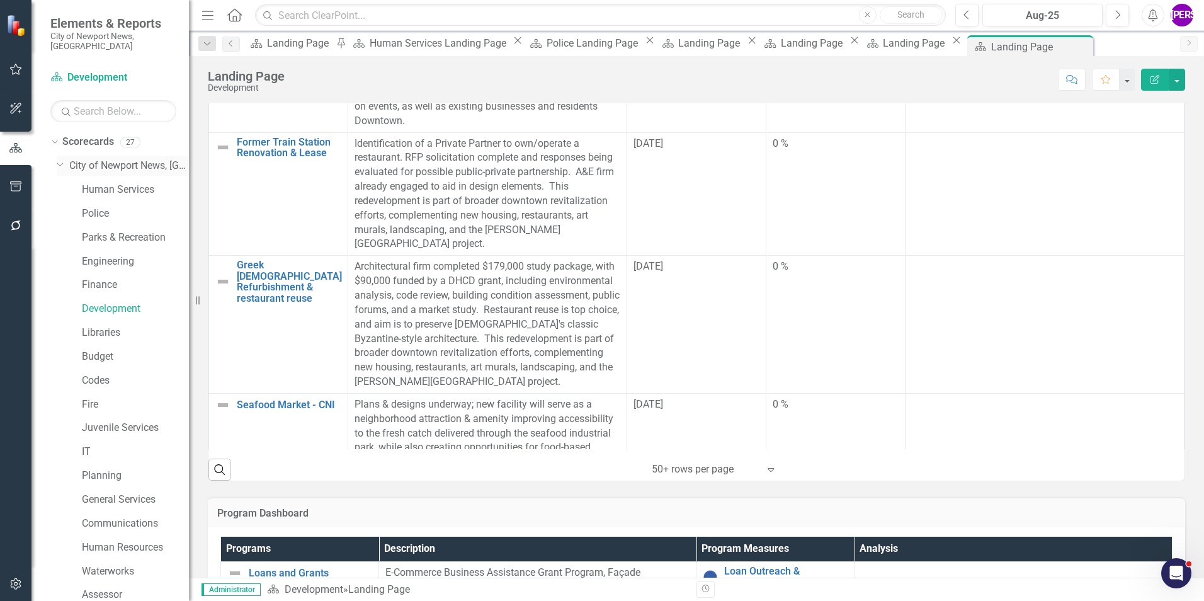
click at [104, 160] on link "City of Newport News, [GEOGRAPHIC_DATA]" at bounding box center [129, 166] width 120 height 14
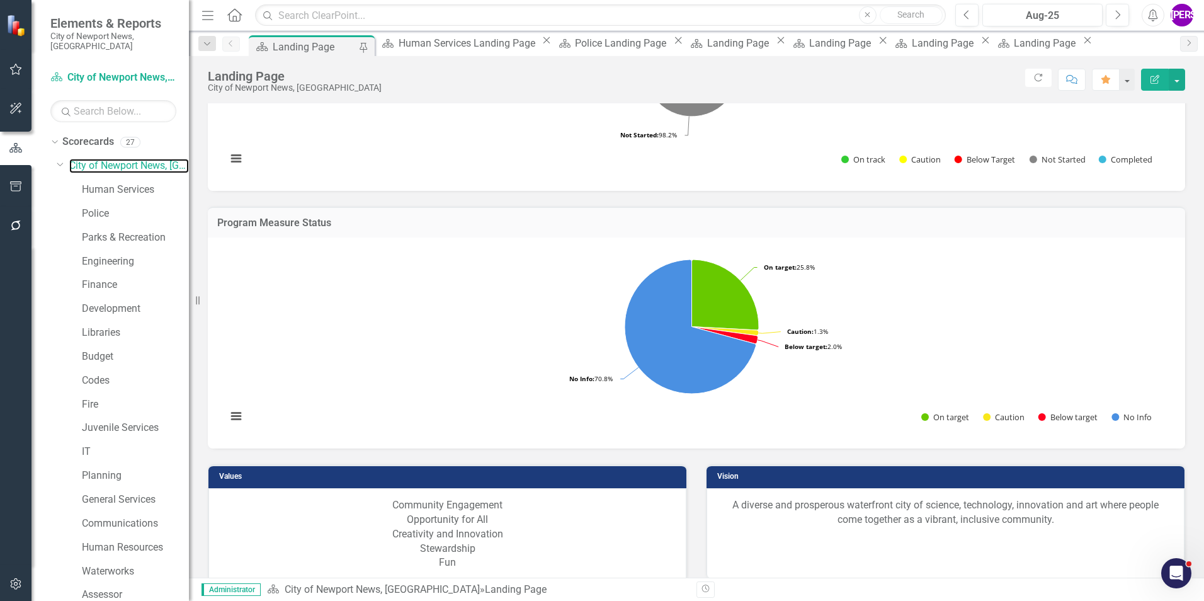
scroll to position [235, 0]
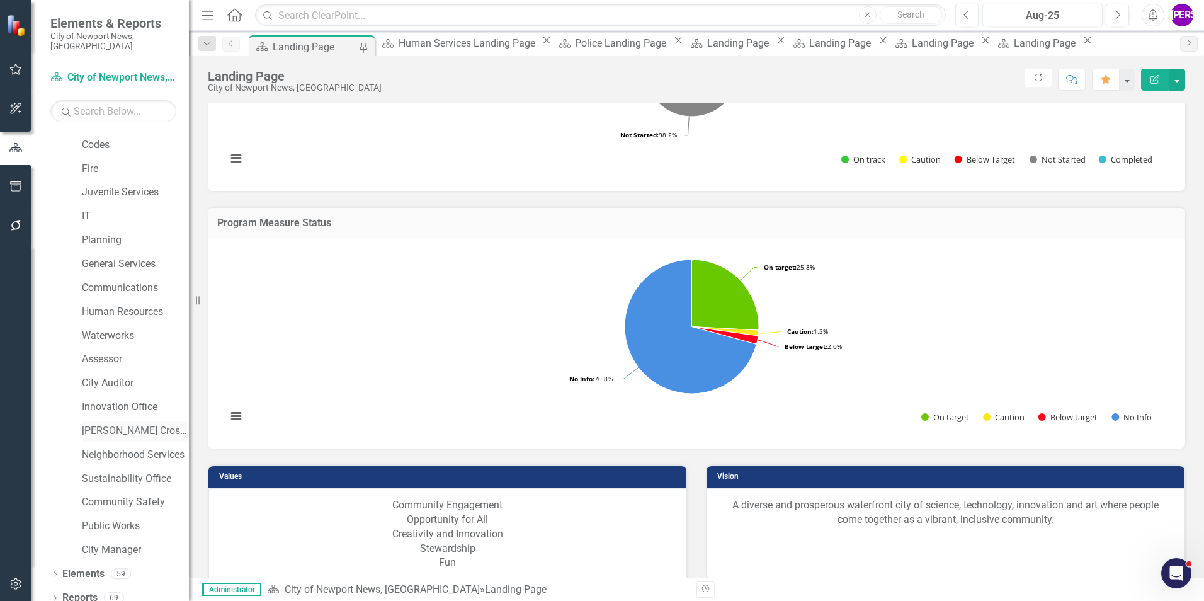
click at [132, 424] on link "[PERSON_NAME] Crossing" at bounding box center [135, 431] width 107 height 14
